Goal: Transaction & Acquisition: Download file/media

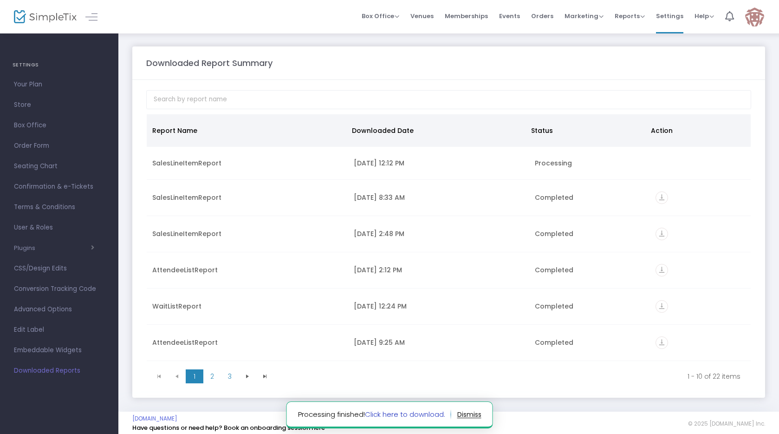
click at [382, 418] on link "Click here to download." at bounding box center [405, 414] width 80 height 10
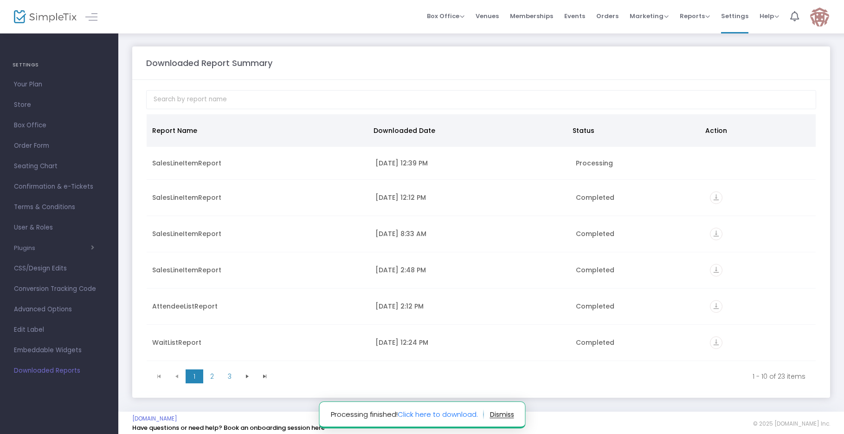
click at [419, 419] on notifier-notification "Processing finished! Click here to download." at bounding box center [422, 414] width 207 height 27
click at [420, 414] on link "Click here to download." at bounding box center [437, 414] width 80 height 10
